Goal: Check status

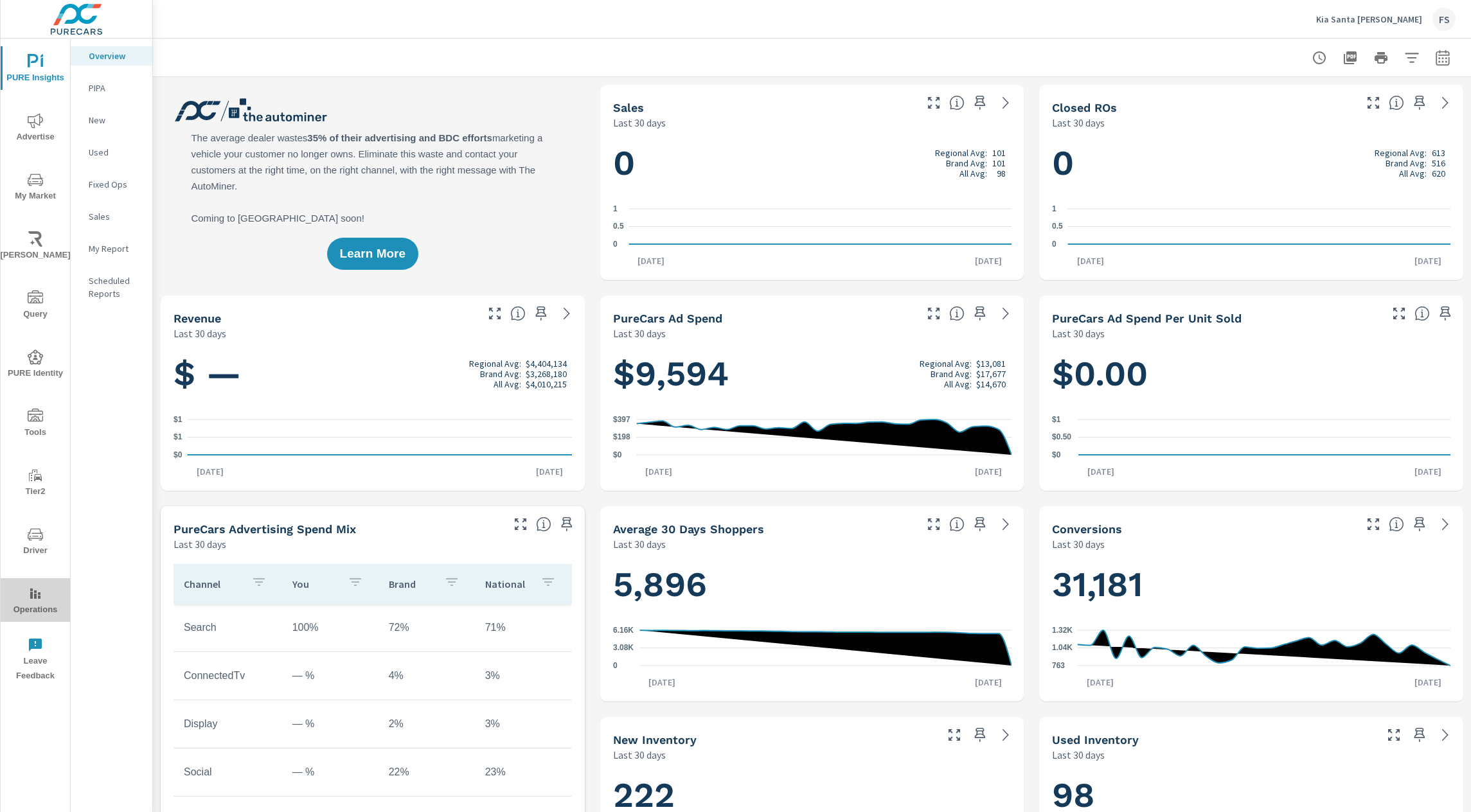
click at [33, 603] on span "Operations" at bounding box center [35, 601] width 62 height 31
